Goal: Information Seeking & Learning: Learn about a topic

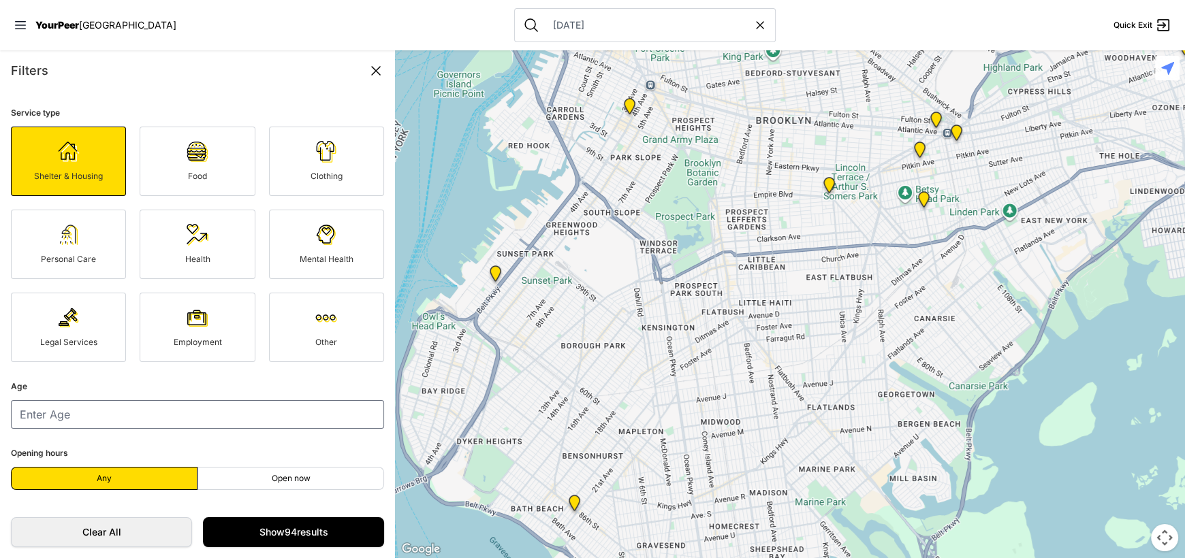
click at [176, 337] on span "Employment" at bounding box center [197, 342] width 48 height 10
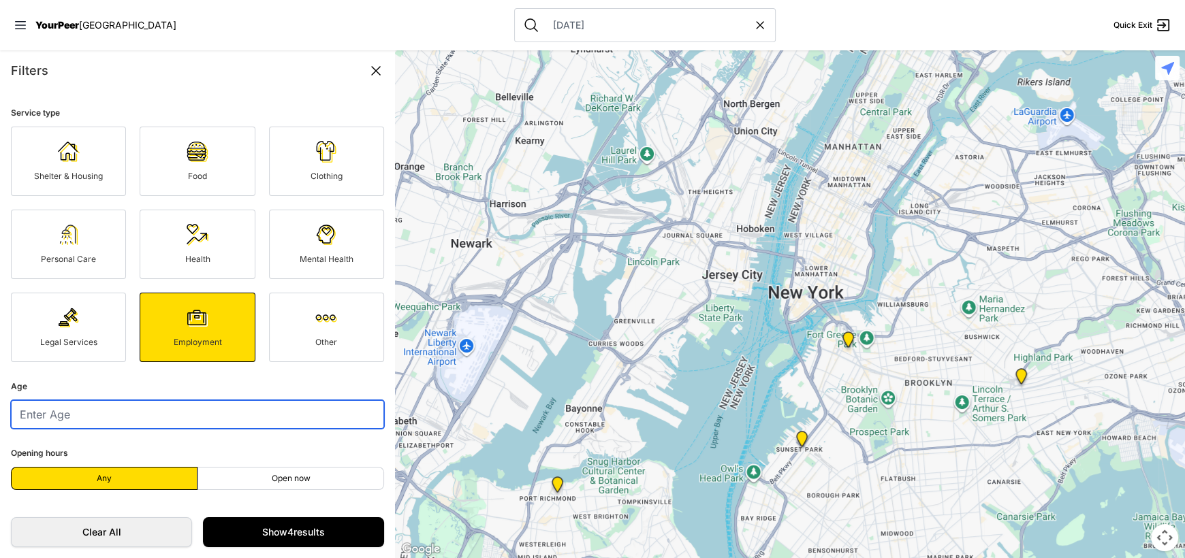
click at [251, 419] on input "number" at bounding box center [197, 414] width 373 height 29
click at [304, 415] on input "number" at bounding box center [197, 414] width 373 height 29
type input "39"
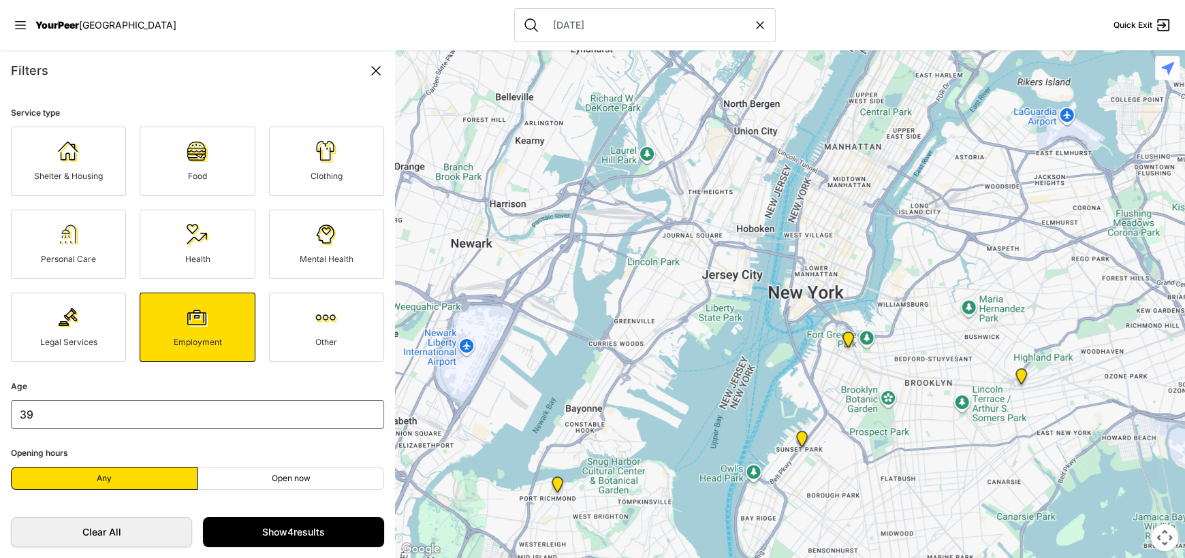
click at [150, 475] on label "Any" at bounding box center [104, 478] width 187 height 23
click at [105, 479] on input "Any" at bounding box center [104, 479] width 1 height 1
radio input "true"
click at [229, 532] on link "Show 4 results" at bounding box center [293, 533] width 181 height 30
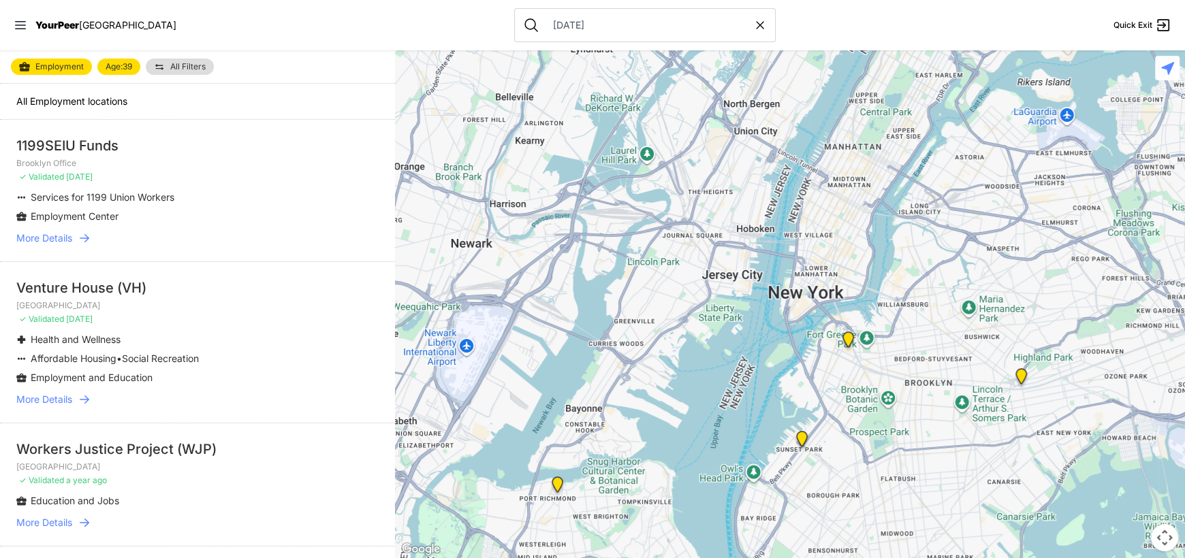
click at [165, 211] on li "Employment Center" at bounding box center [170, 217] width 308 height 14
click at [74, 243] on link "More Details" at bounding box center [197, 239] width 362 height 14
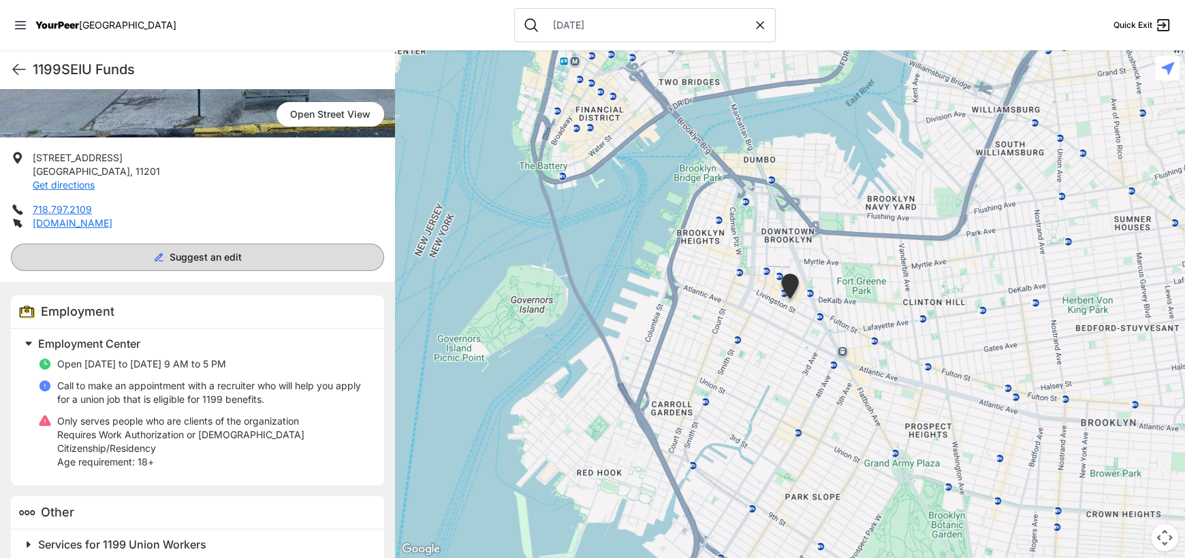
scroll to position [217, 0]
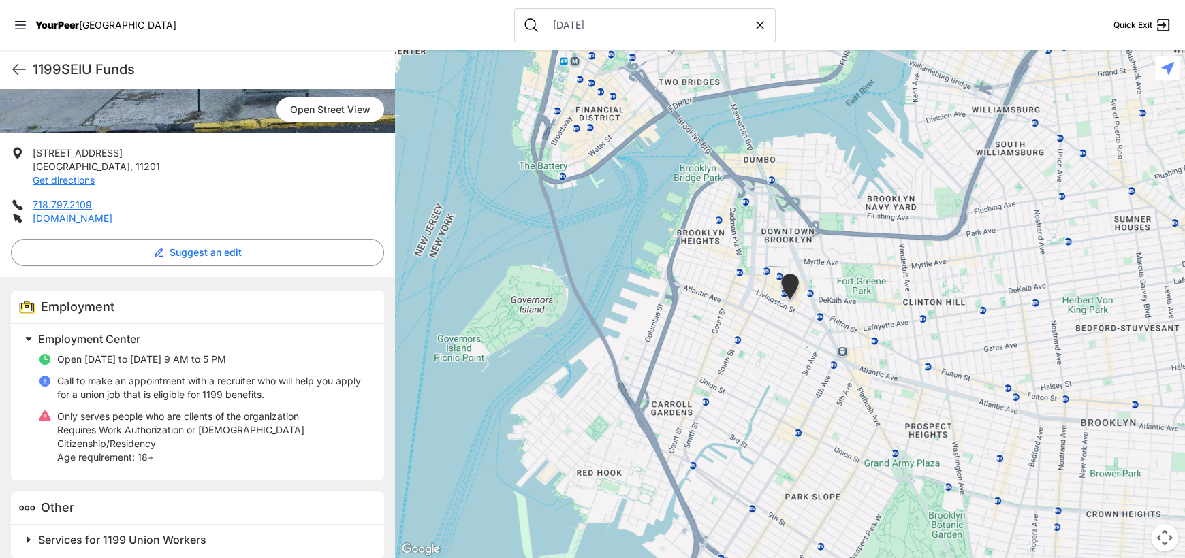
click at [126, 533] on span "Services for 1199 Union Workers" at bounding box center [122, 540] width 168 height 14
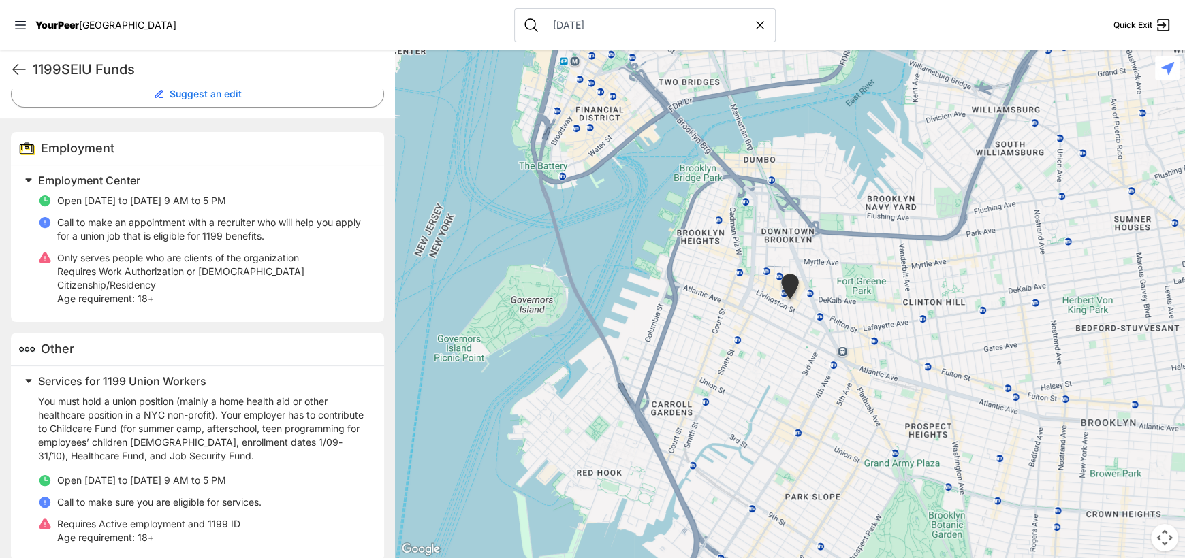
scroll to position [378, 0]
